Goal: Use online tool/utility: Utilize a website feature to perform a specific function

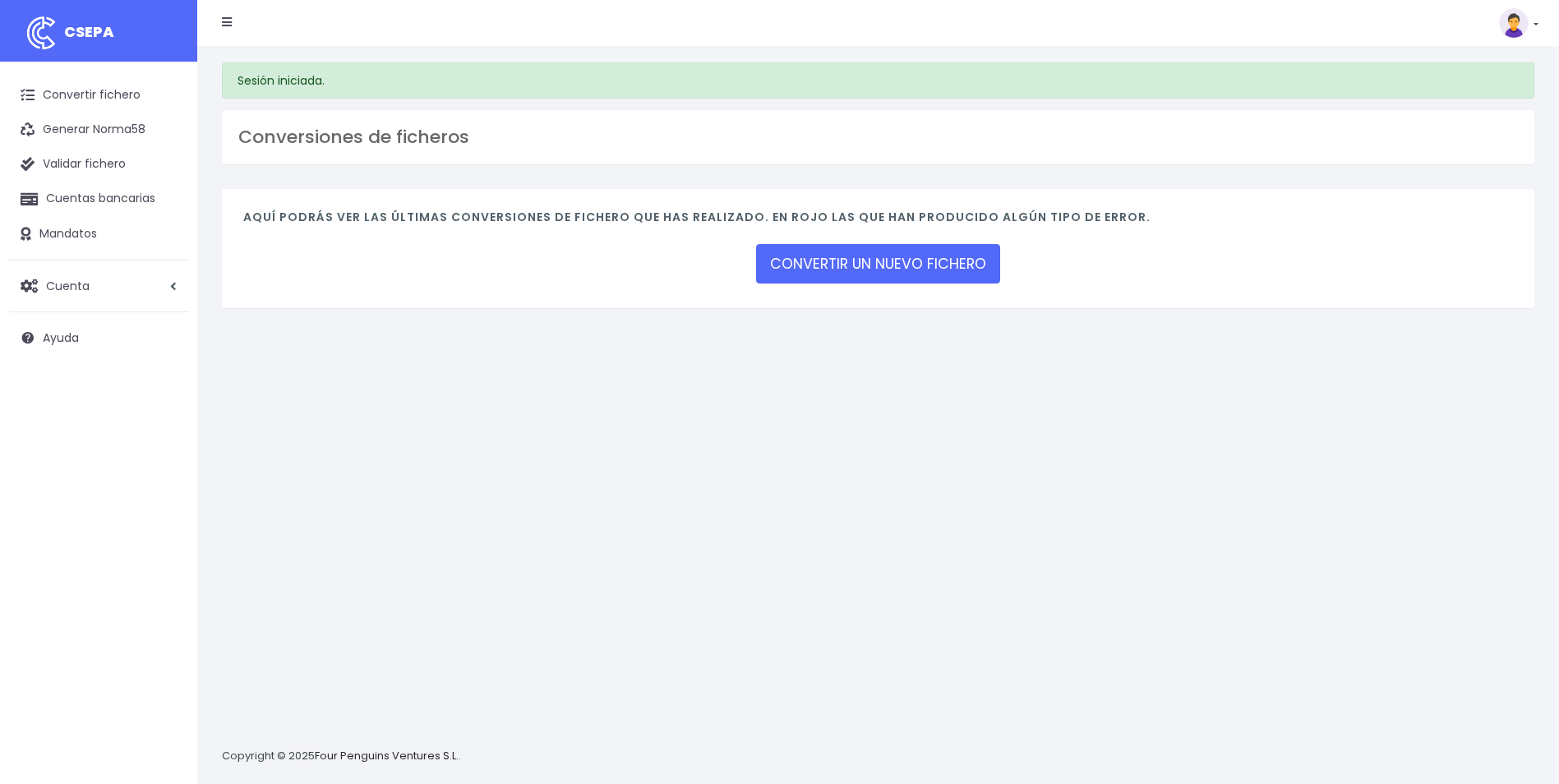
click at [847, 219] on h4 "Aquí podrás ver las últimas conversiones de fichero que has realizado. En rojo …" at bounding box center [878, 221] width 1270 height 23
click at [887, 259] on link "CONVERTIR UN NUEVO FICHERO" at bounding box center [878, 264] width 244 height 40
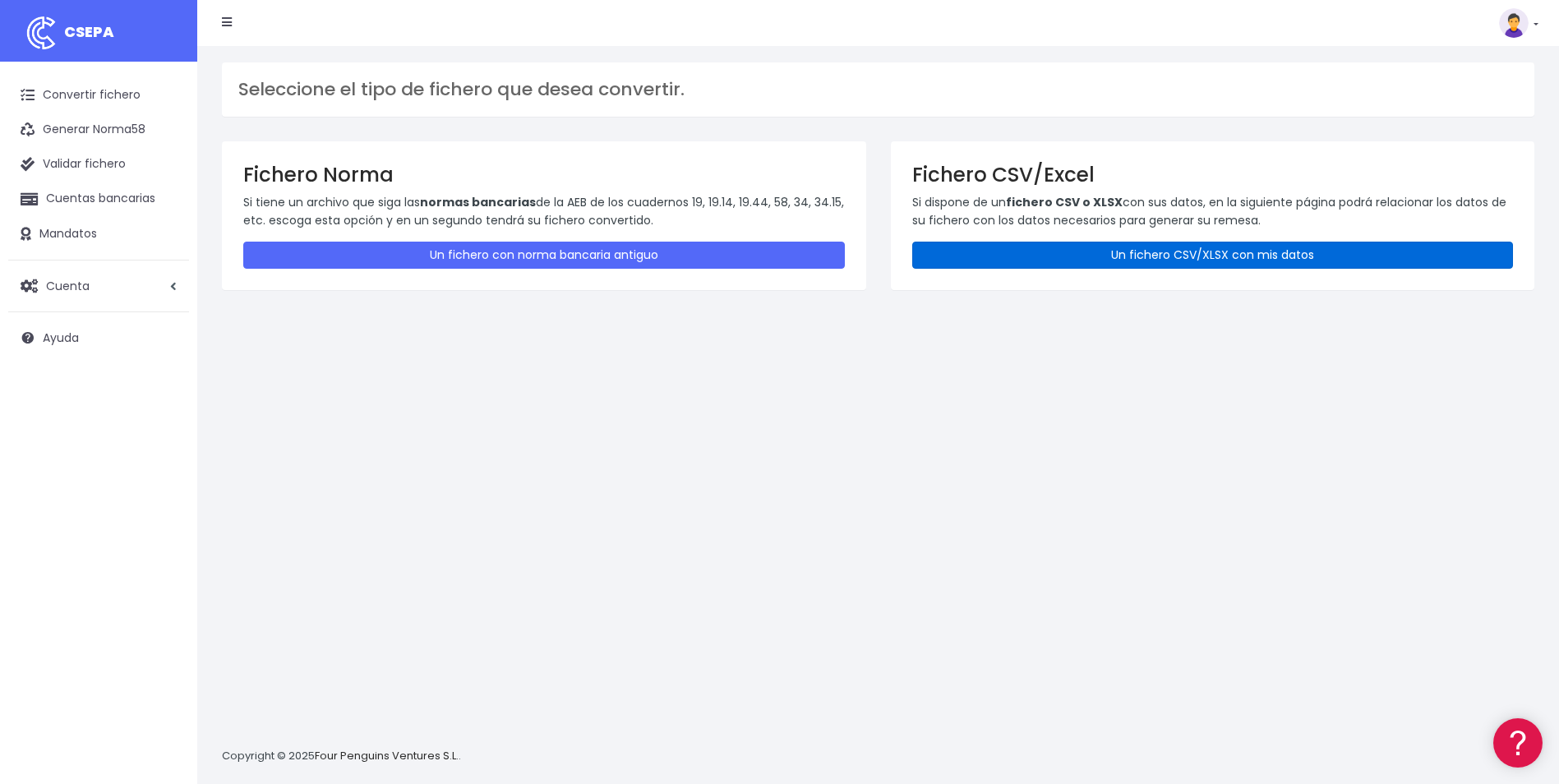
click at [1097, 253] on link "Un fichero CSV/XLSX con mis datos" at bounding box center [1213, 254] width 601 height 27
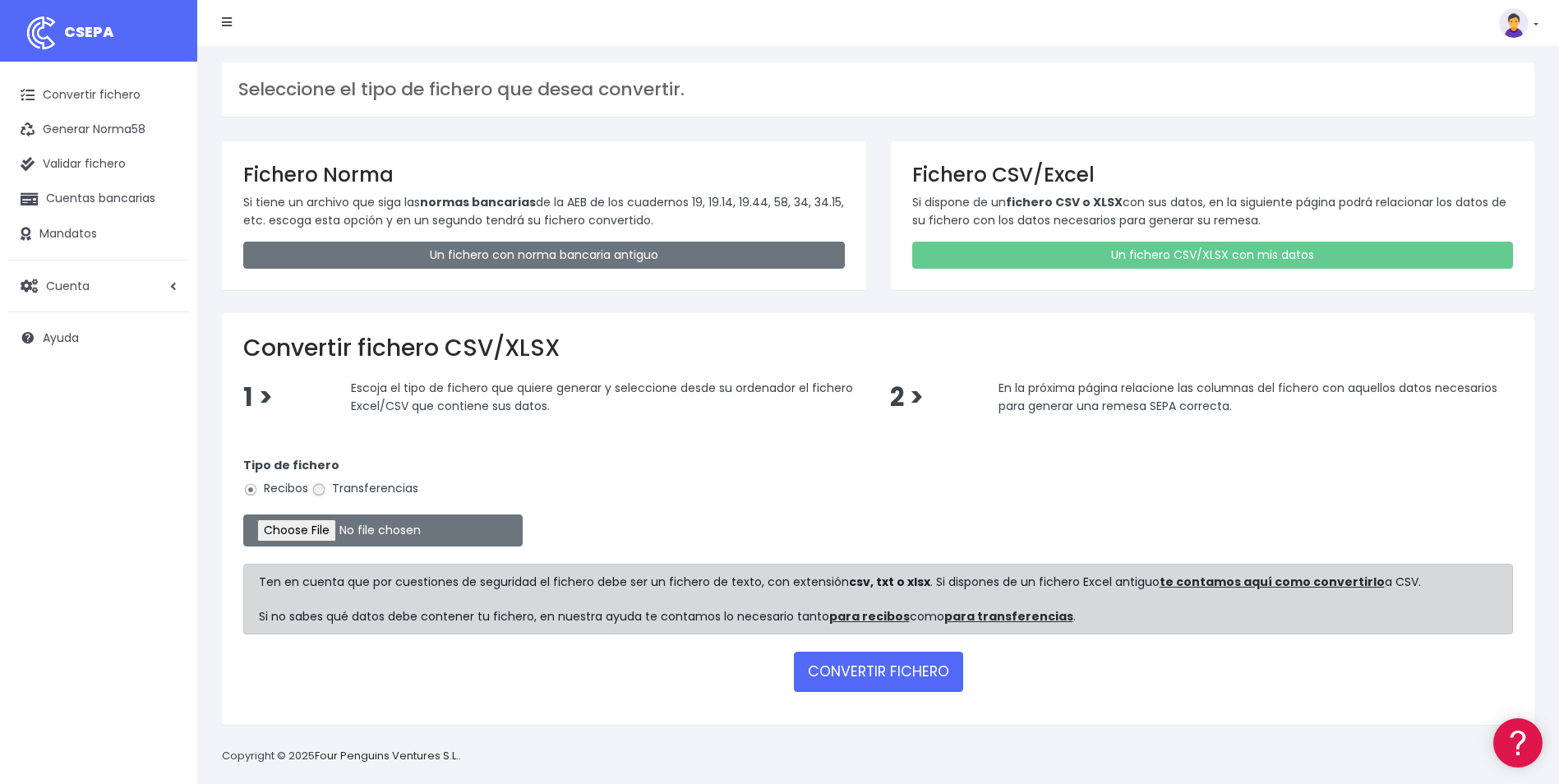
click at [316, 493] on input "Transferencias" at bounding box center [320, 490] width 15 height 15
radio input "true"
click at [299, 534] on input "file" at bounding box center [383, 531] width 280 height 32
type input "C:\fakepath\Copia de LPA_BVACACIONES_102025_BEGOÑAH.csv"
click at [848, 669] on button "CONVERTIR FICHERO" at bounding box center [879, 672] width 170 height 40
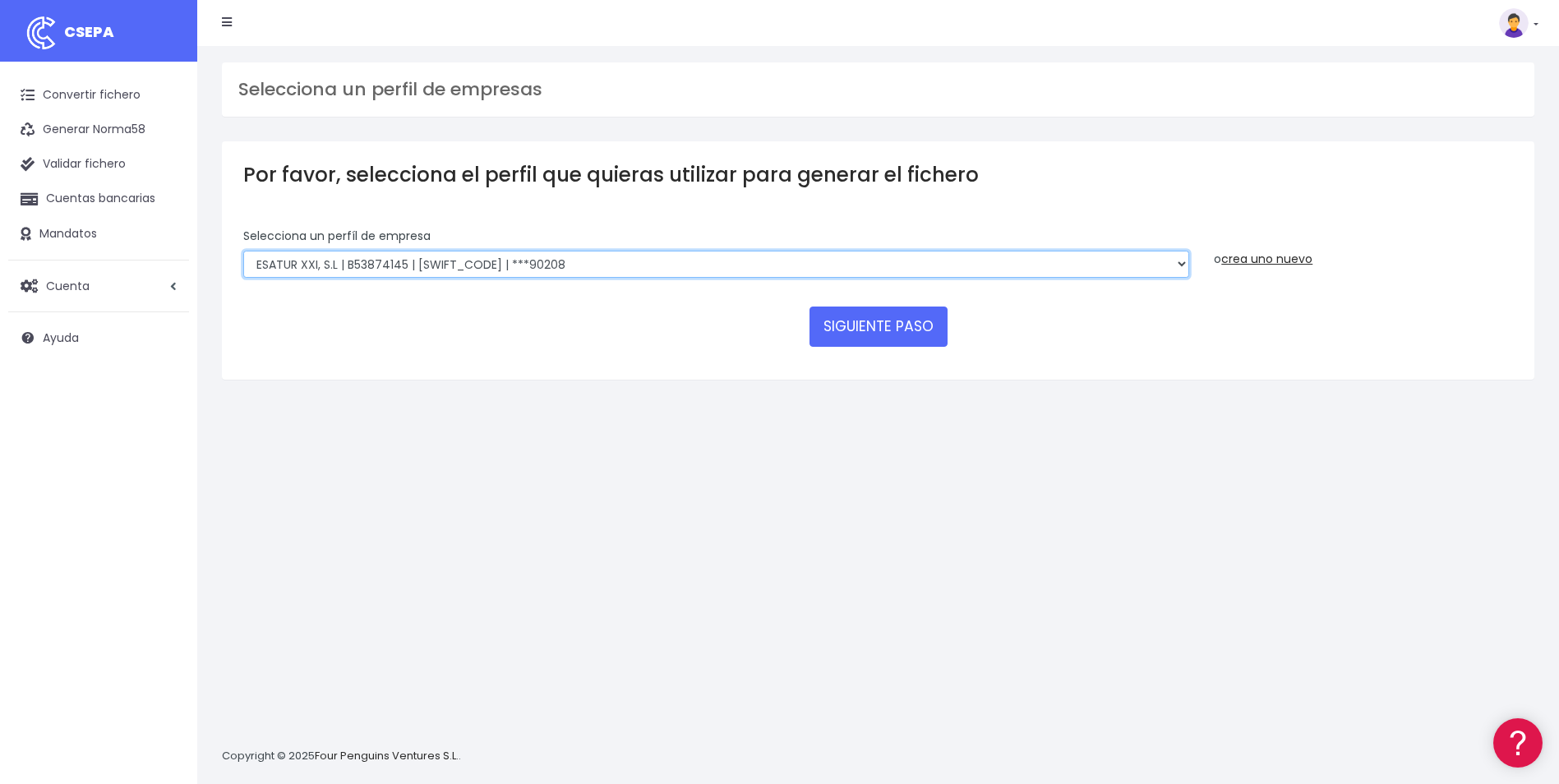
click at [1105, 270] on select "INSTITUTO MEDITERRANEO DE ESTUDIOS DE PR | ES91001B53342739 | BSCHESMMXXX | ***…" at bounding box center [716, 265] width 946 height 28
select select "1887"
click at [243, 251] on select "INSTITUTO MEDITERRANEO DE ESTUDIOS DE PR | ES91001B53342739 | BSCHESMMXXX | ***…" at bounding box center [716, 265] width 946 height 28
click at [854, 332] on button "SIGUIENTE PASO" at bounding box center [878, 326] width 139 height 40
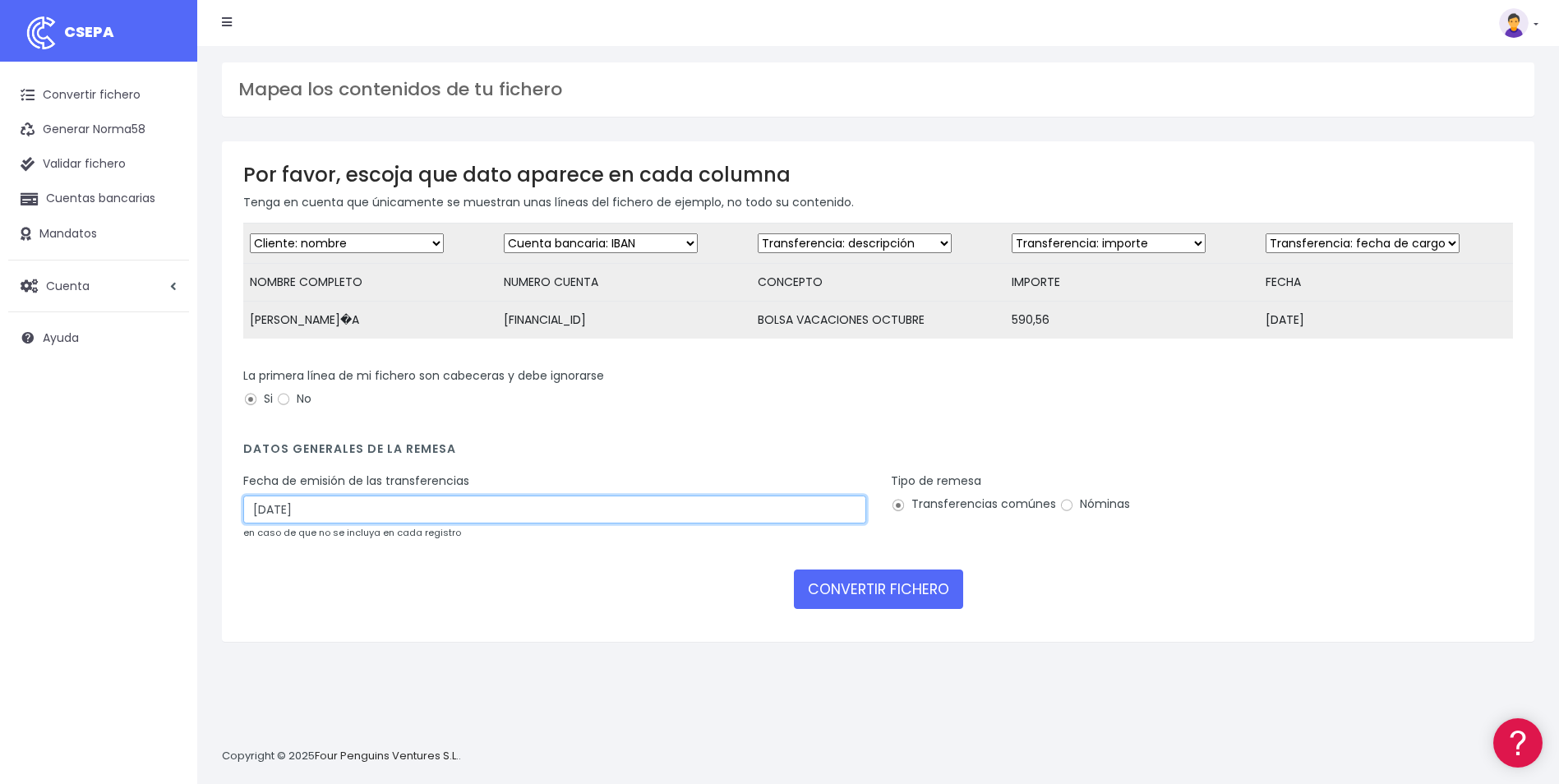
click at [524, 524] on input "[DATE]" at bounding box center [554, 510] width 623 height 28
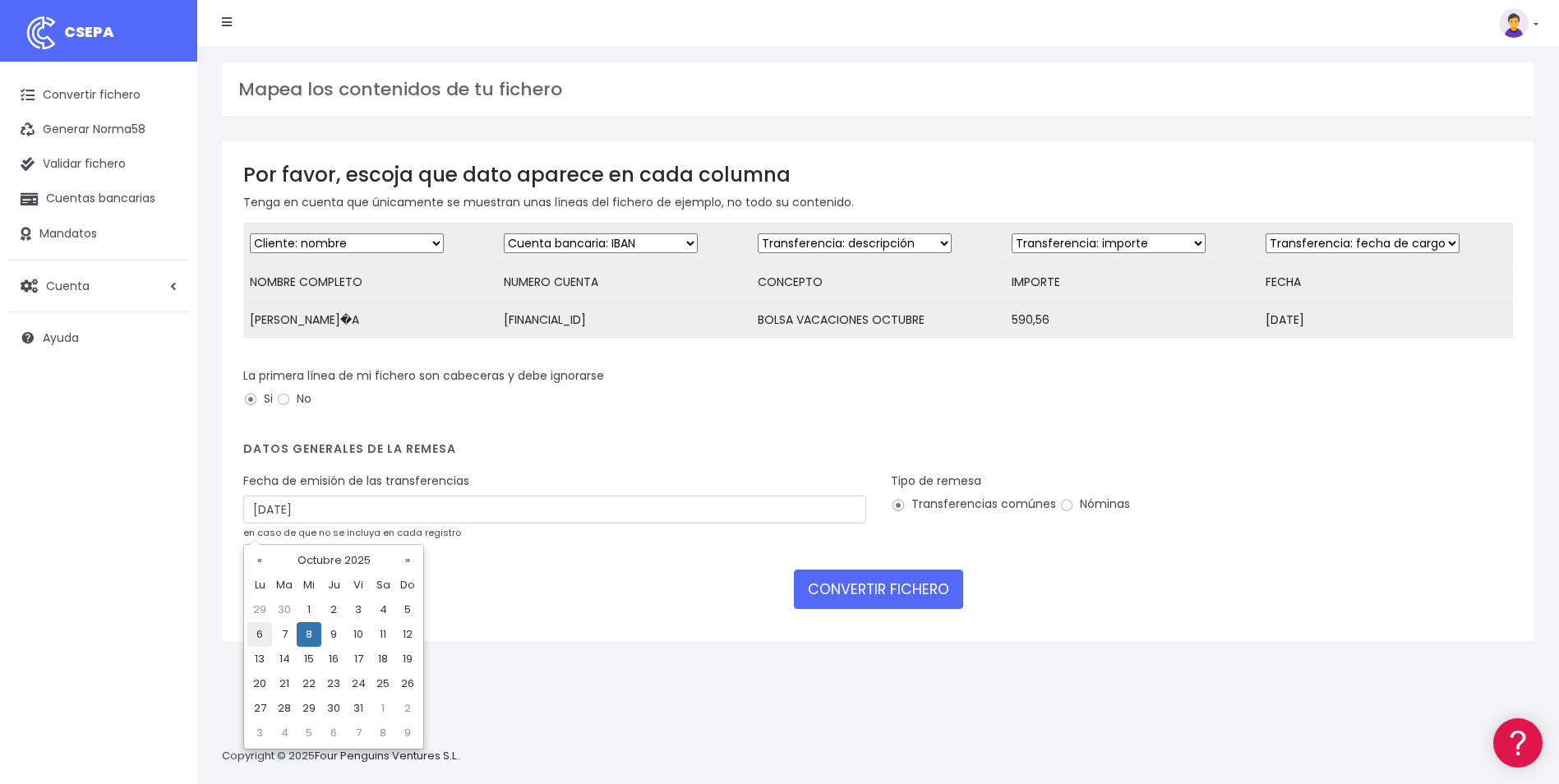
click at [261, 640] on td "6" at bounding box center [260, 634] width 25 height 24
type input "06/10/2025"
click at [1061, 513] on input "Nóminas" at bounding box center [1067, 506] width 15 height 15
radio input "true"
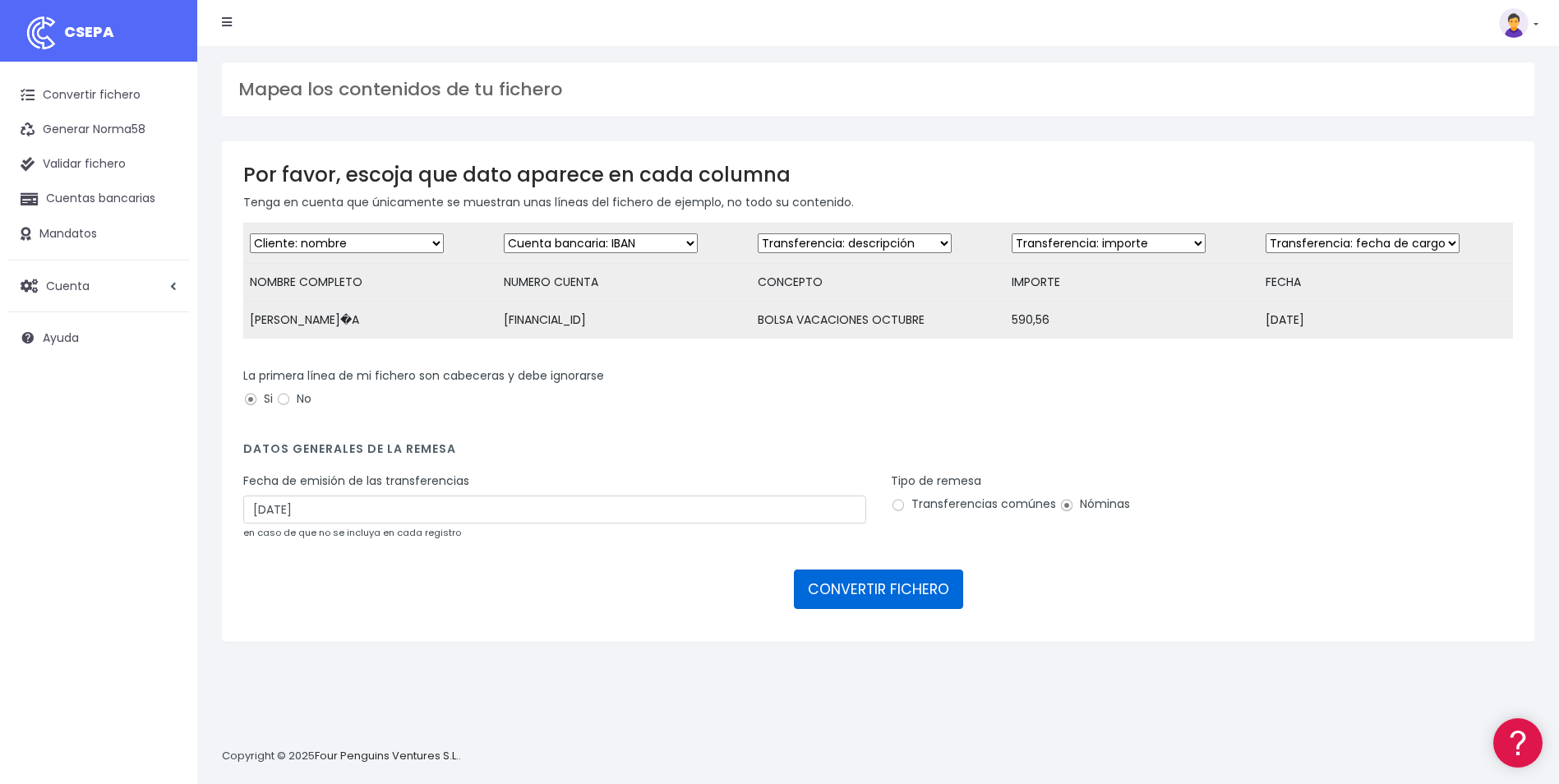
click at [925, 602] on button "CONVERTIR FICHERO" at bounding box center [879, 589] width 170 height 40
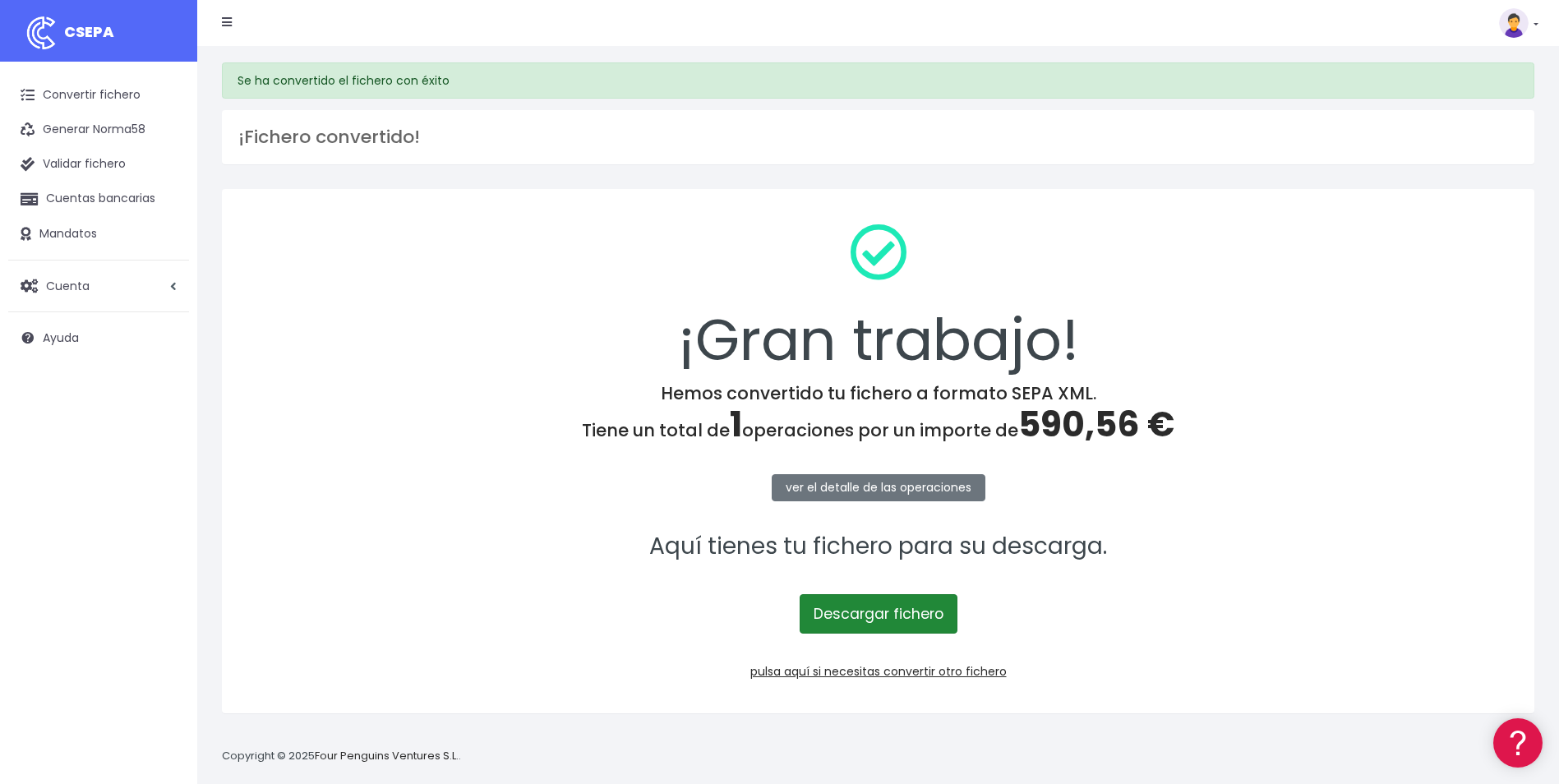
click at [916, 614] on link "Descargar fichero" at bounding box center [878, 614] width 157 height 40
